Goal: Task Accomplishment & Management: Complete application form

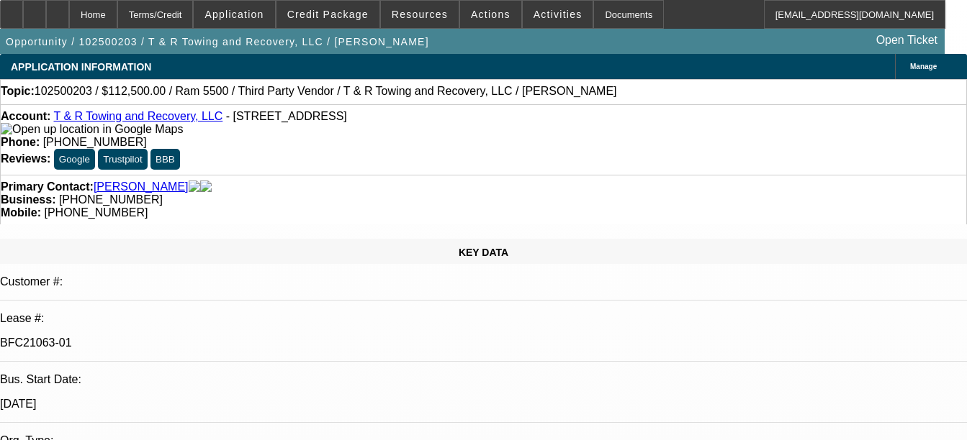
select select "0"
select select "0.1"
select select "0"
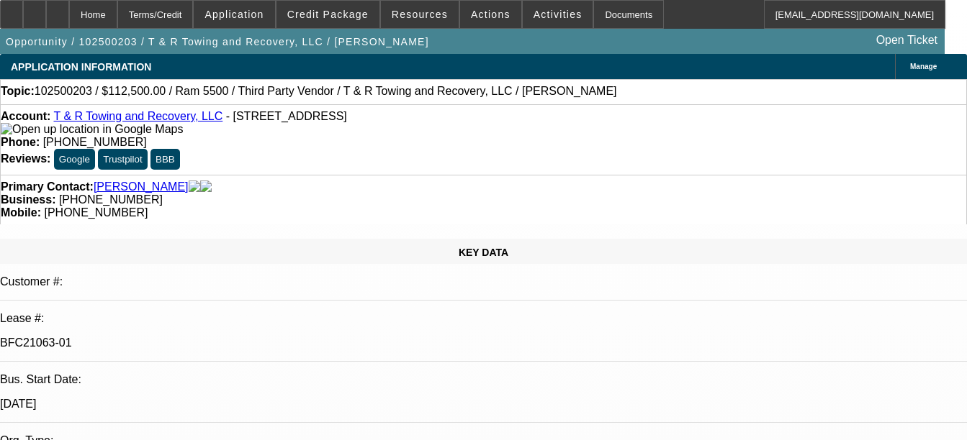
select select "0"
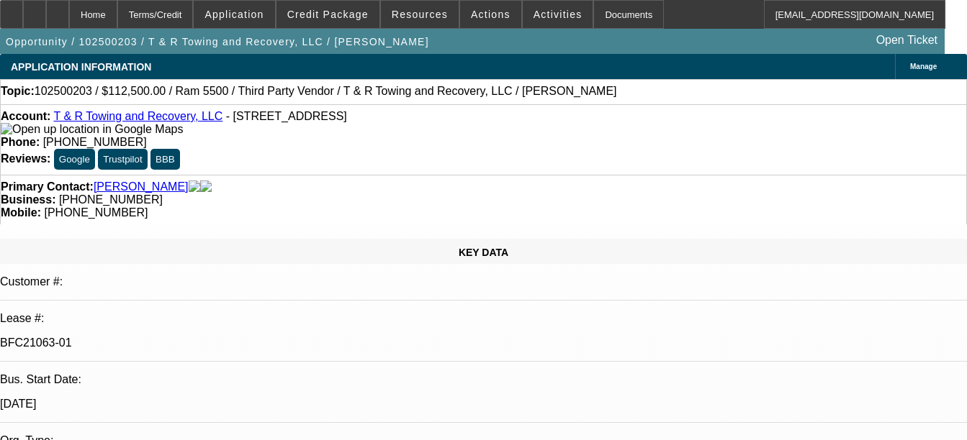
select select "0"
select select "1"
select select "3"
select select "4"
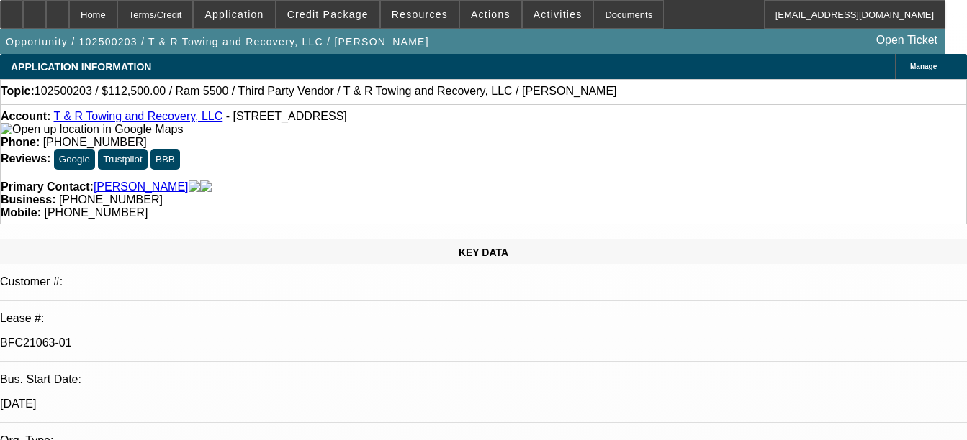
select select "1"
select select "3"
select select "6"
select select "1"
select select "3"
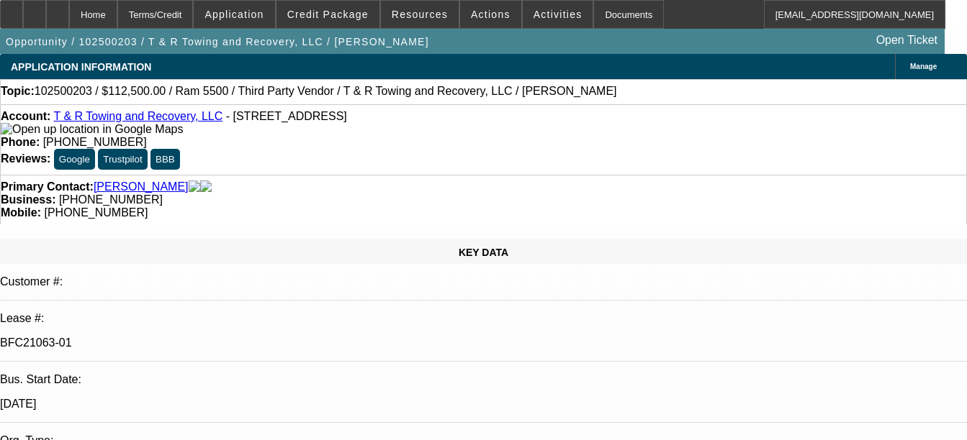
select select "6"
select select "1"
select select "3"
select select "6"
click at [153, 122] on link "T & R Towing and Recovery, LLC" at bounding box center [137, 116] width 169 height 12
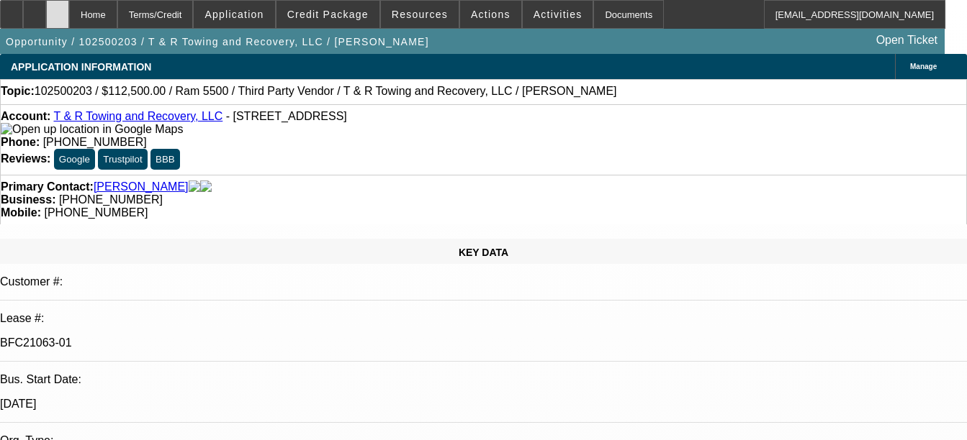
click at [69, 9] on div at bounding box center [57, 14] width 23 height 29
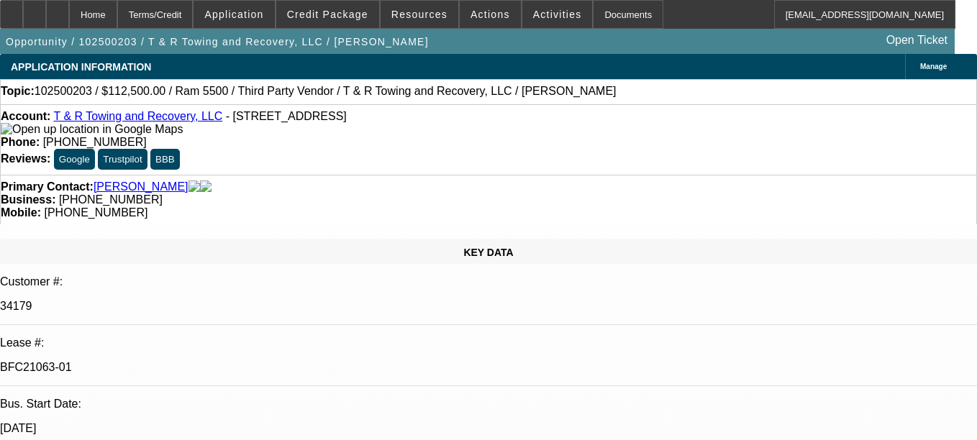
select select "0"
select select "0.1"
select select "0"
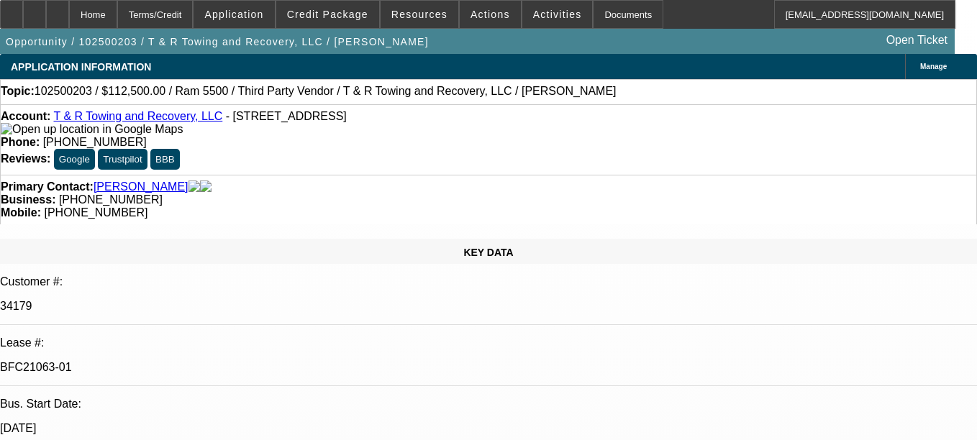
select select "0"
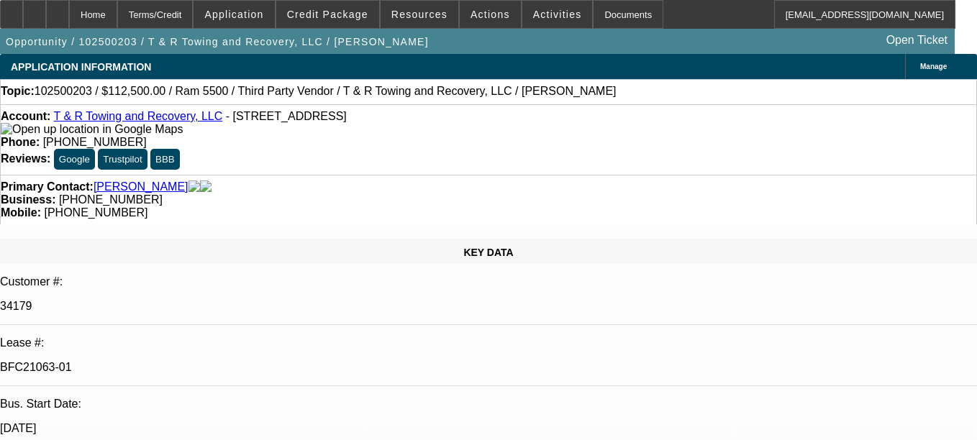
select select "0"
select select "1"
select select "3"
select select "4"
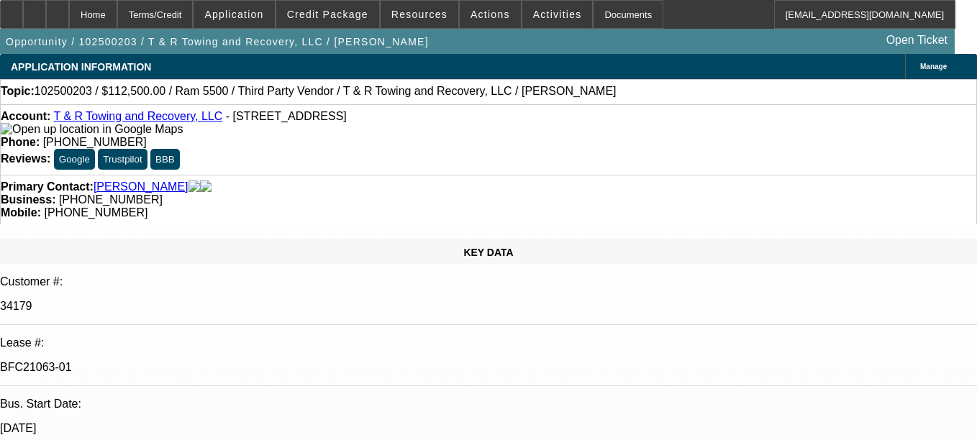
select select "1"
select select "3"
select select "6"
select select "1"
select select "3"
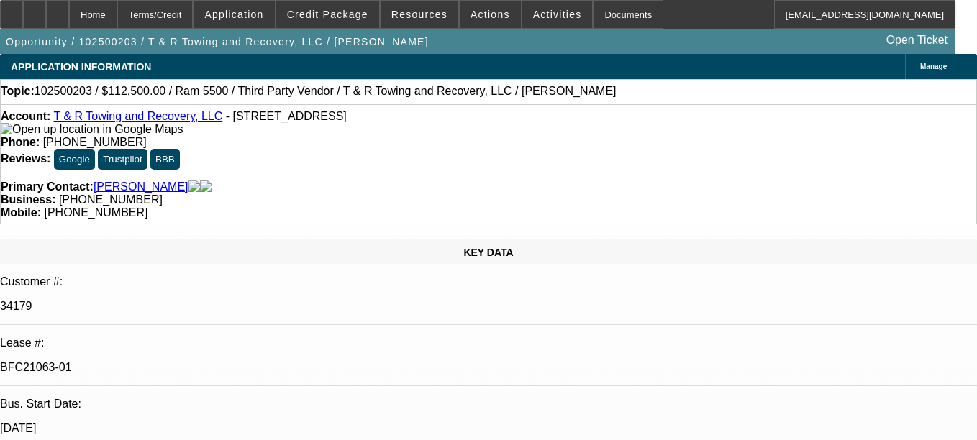
select select "6"
select select "1"
select select "3"
select select "6"
